Goal: Transaction & Acquisition: Purchase product/service

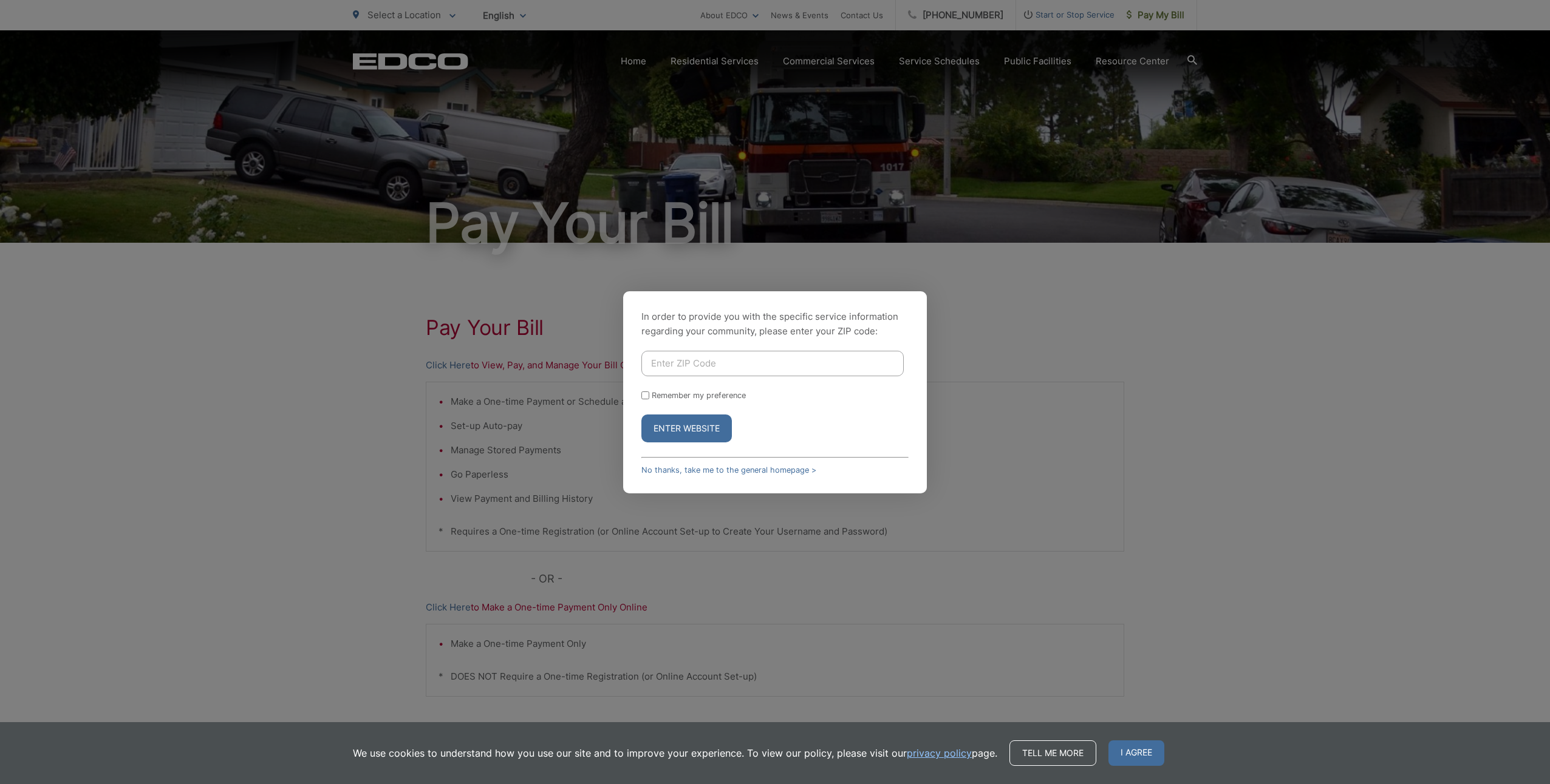
click at [713, 361] on input "Enter ZIP Code" at bounding box center [772, 363] width 263 height 26
click at [645, 478] on div "In order to provide you with the specific service information regarding your co…" at bounding box center [775, 392] width 303 height 202
click at [648, 472] on link "No thanks, take me to the general homepage >" at bounding box center [729, 470] width 175 height 9
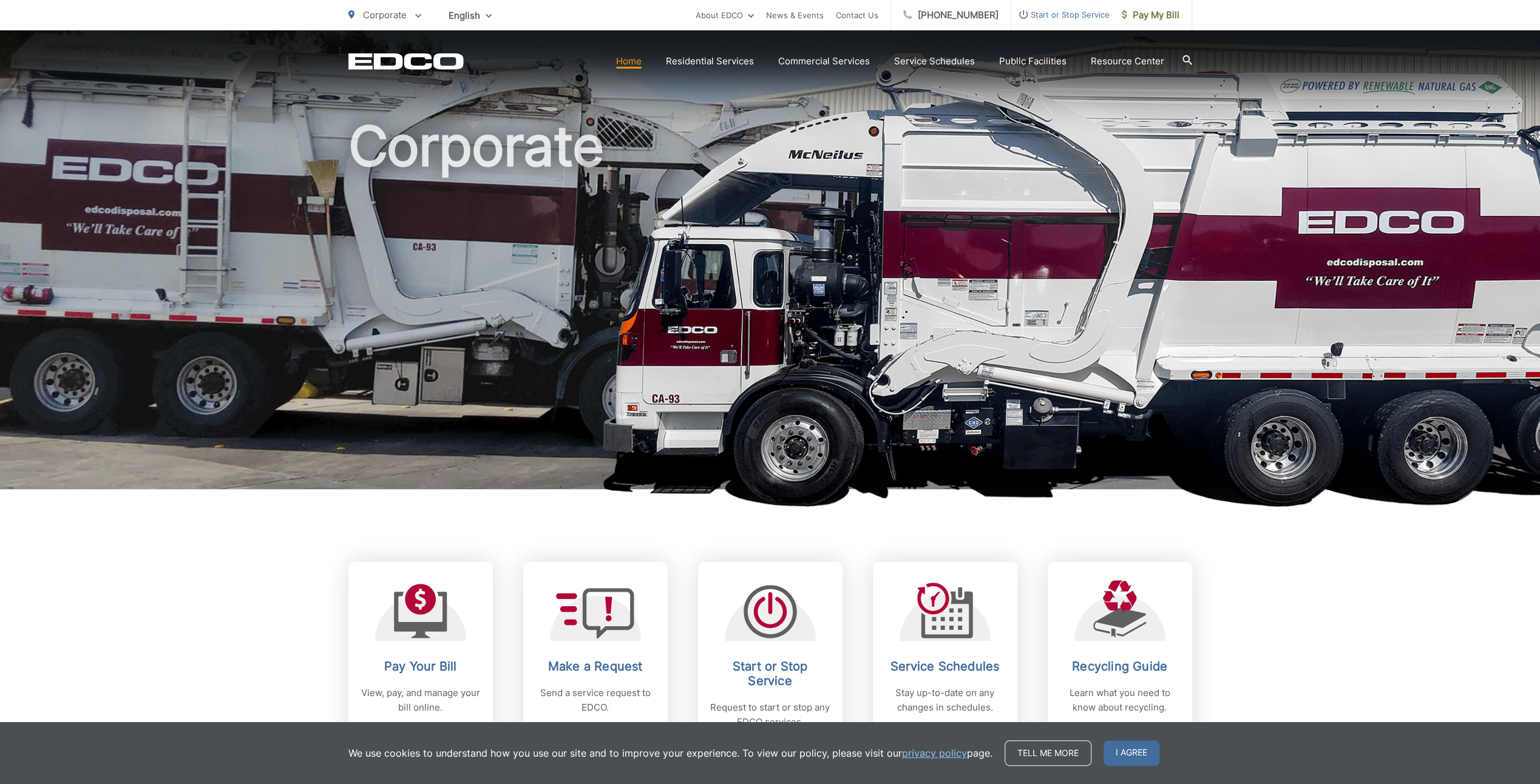
scroll to position [61, 0]
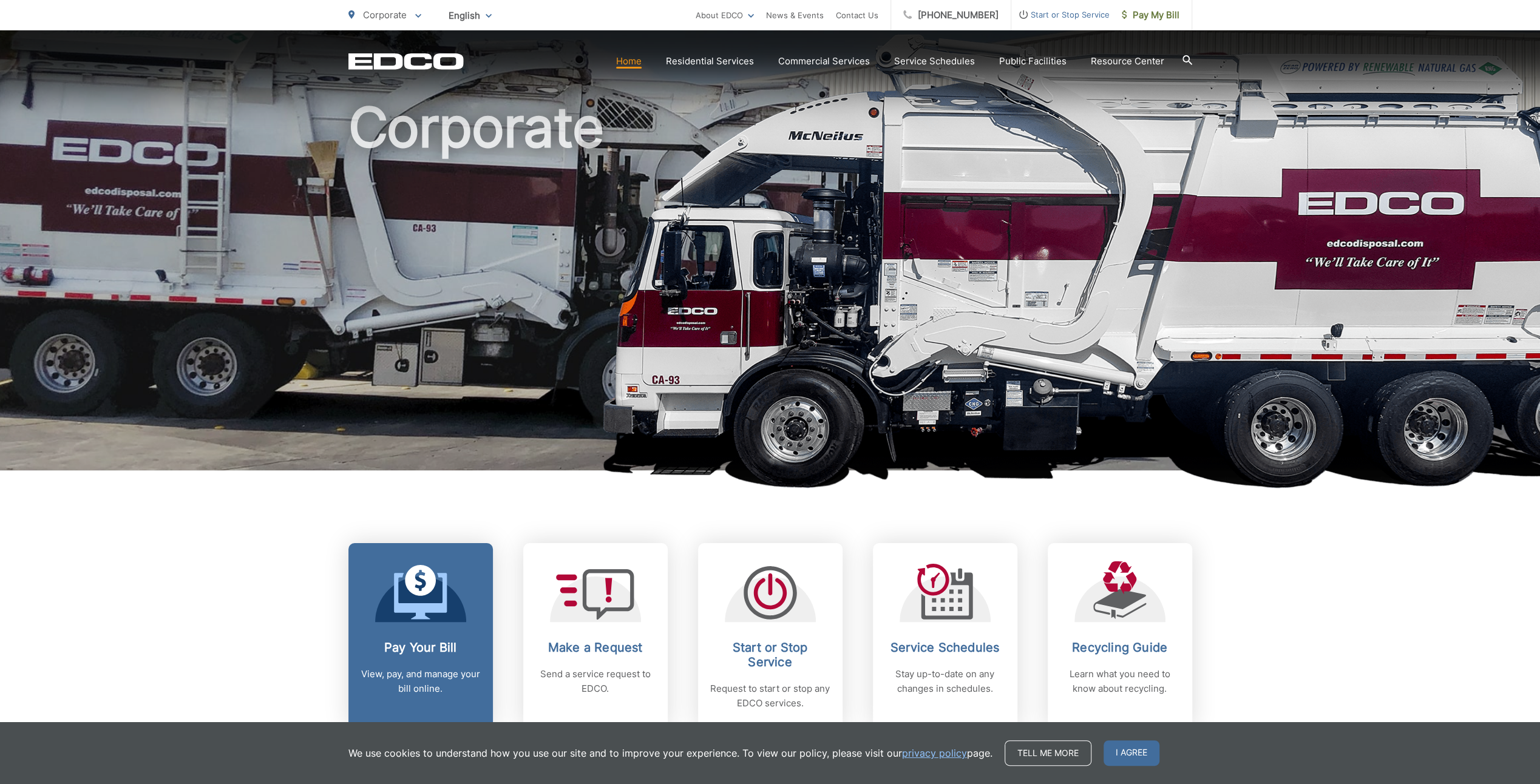
click at [441, 646] on h2 "Pay Your Bill" at bounding box center [421, 648] width 120 height 14
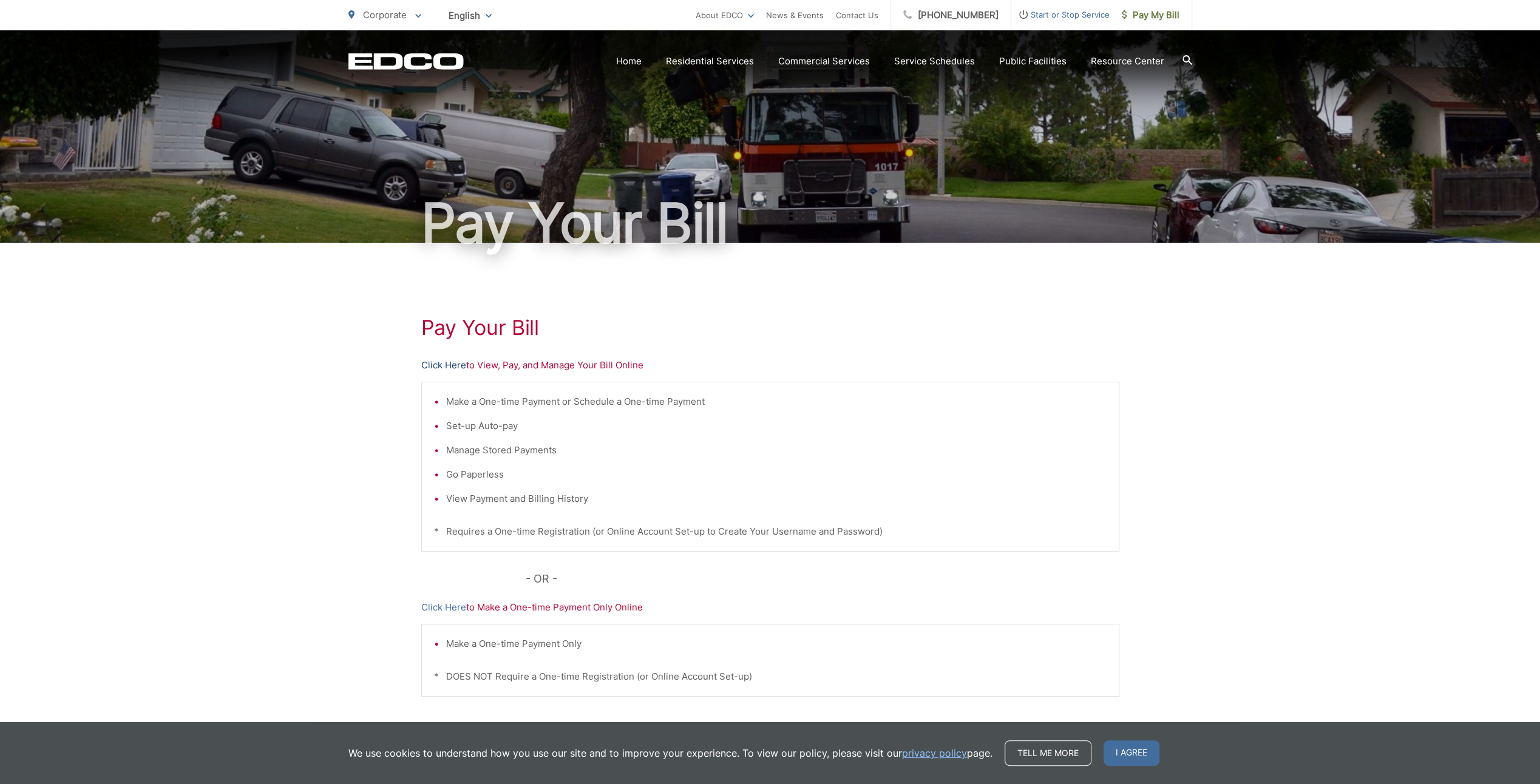
click at [443, 364] on link "Click Here" at bounding box center [444, 365] width 45 height 14
click at [605, 598] on div "Pay Your Bill Click Here to View, Pay, and Manage Your Bill Online Make a One-t…" at bounding box center [771, 515] width 698 height 545
click at [604, 607] on p "Click Here to Make a One-time Payment Only Online" at bounding box center [771, 607] width 698 height 14
click at [633, 608] on p "Click Here to Make a One-time Payment Only Online" at bounding box center [771, 607] width 698 height 14
click at [461, 609] on link "Click Here" at bounding box center [444, 607] width 45 height 14
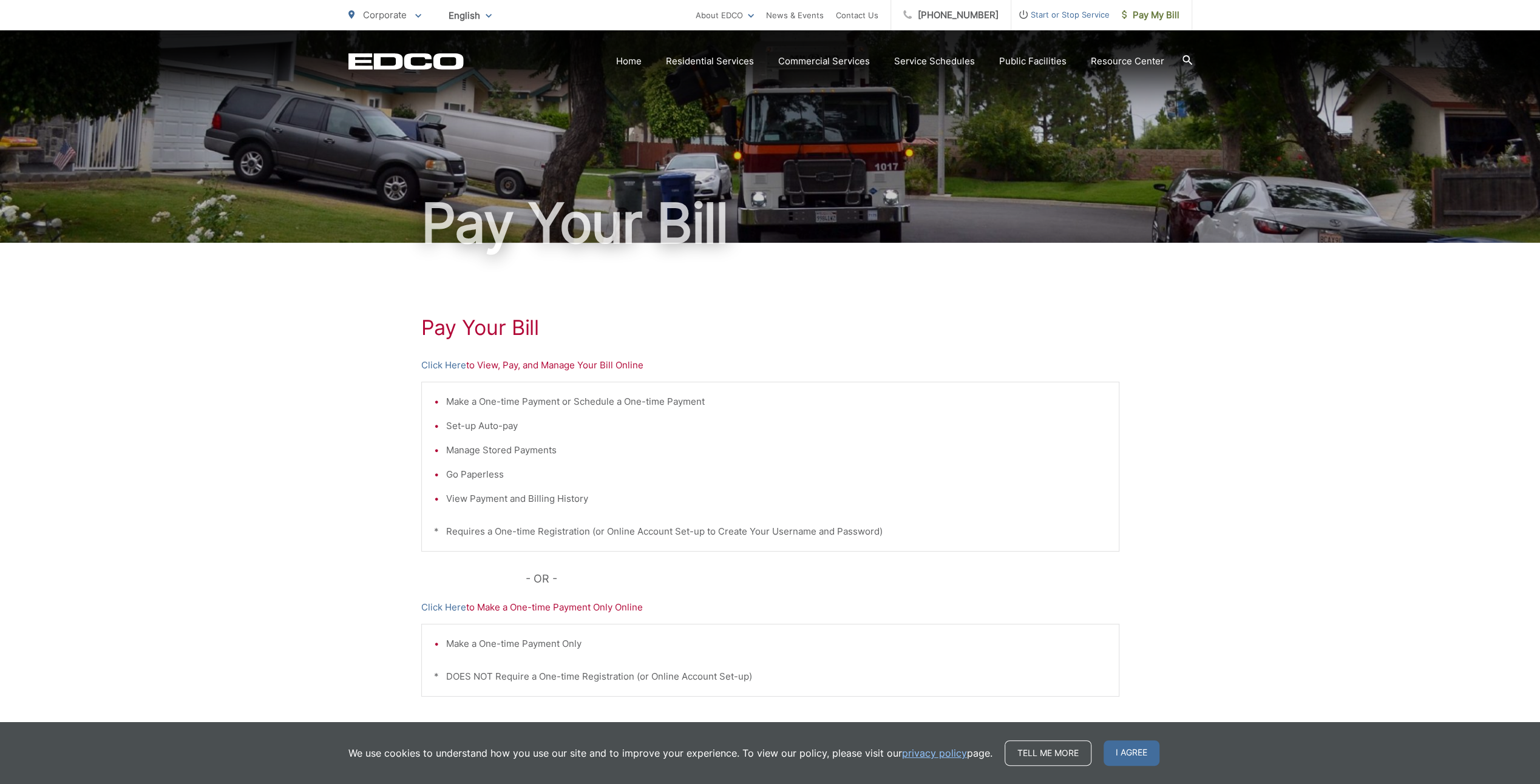
click at [1147, 302] on div "Pay Your Bill Click Here to View, Pay, and Manage Your Bill Online Make a One-t…" at bounding box center [770, 515] width 1540 height 545
